Goal: Obtain resource: Obtain resource

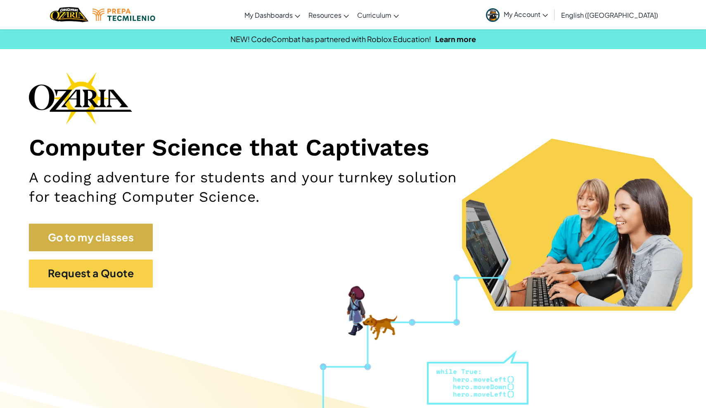
click at [88, 235] on link "Go to my classes" at bounding box center [91, 238] width 124 height 28
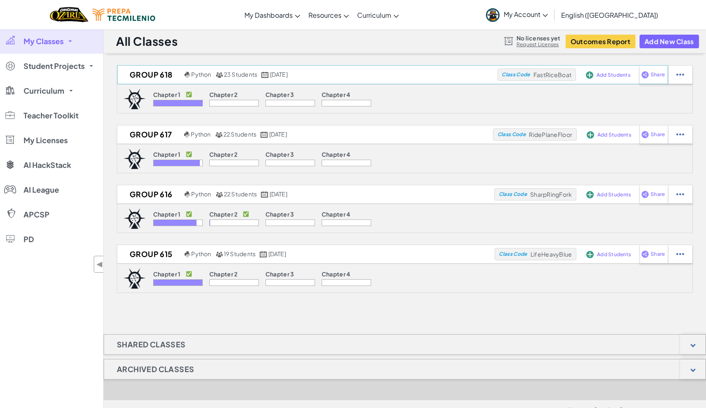
click at [165, 70] on h2 "Group 618" at bounding box center [149, 75] width 65 height 12
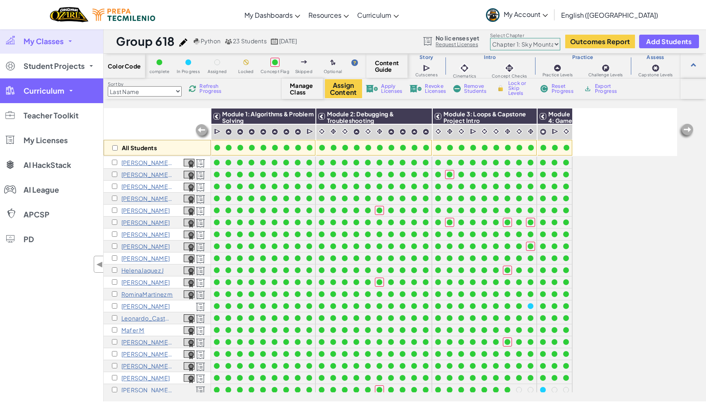
click at [57, 90] on span "Curriculum" at bounding box center [44, 90] width 41 height 7
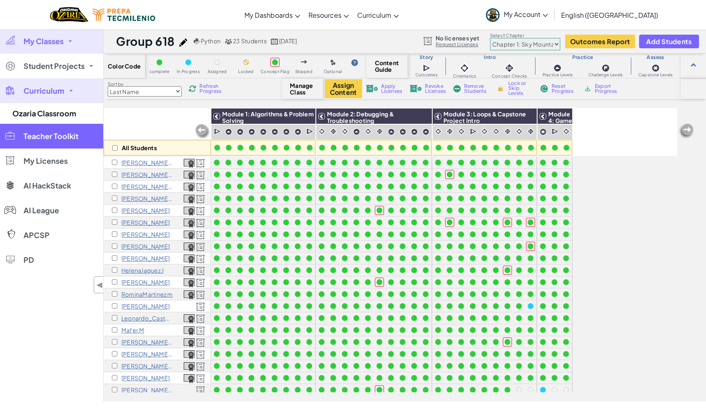
click at [49, 134] on span "Teacher Toolkit" at bounding box center [51, 136] width 55 height 7
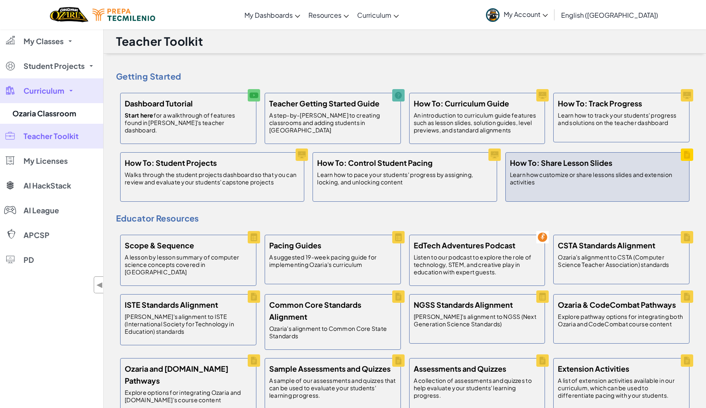
click at [538, 168] on h5 "How To: Share Lesson Slides" at bounding box center [561, 163] width 102 height 12
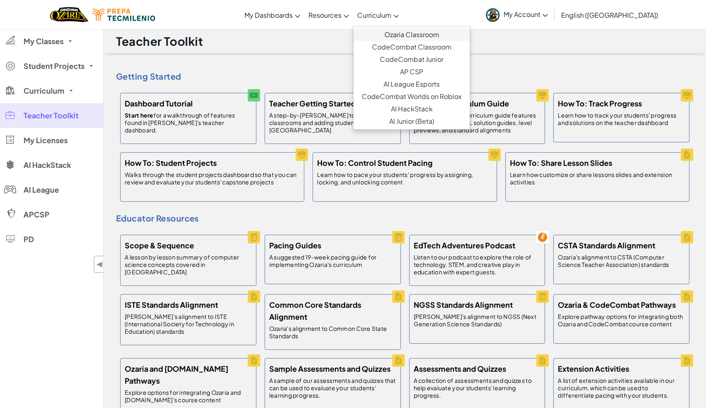
click at [440, 31] on link "Ozaria Classroom" at bounding box center [412, 34] width 116 height 12
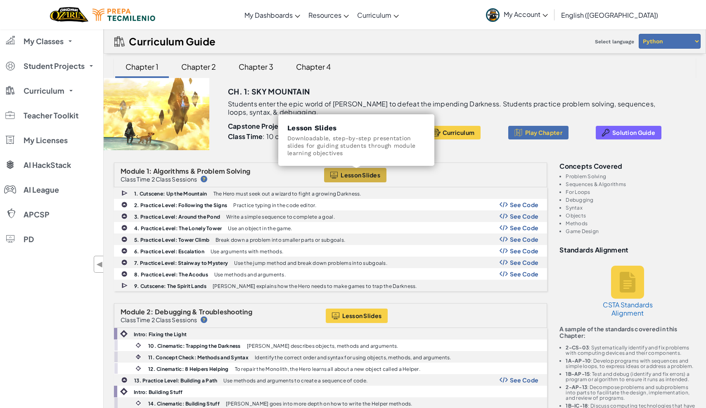
click at [374, 178] on span "Lesson Slides" at bounding box center [361, 175] width 40 height 7
